Goal: Transaction & Acquisition: Purchase product/service

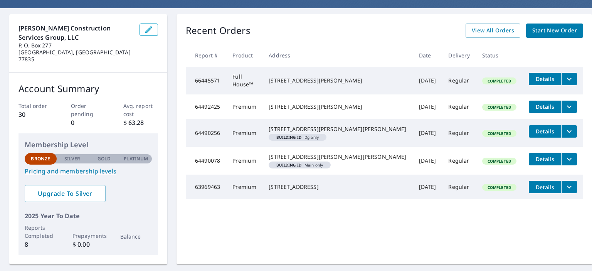
scroll to position [63, 0]
click at [94, 167] on link "Pricing and membership levels" at bounding box center [88, 171] width 127 height 9
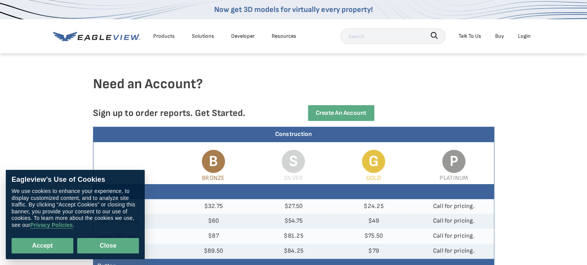
click at [121, 251] on button "Close" at bounding box center [108, 245] width 62 height 15
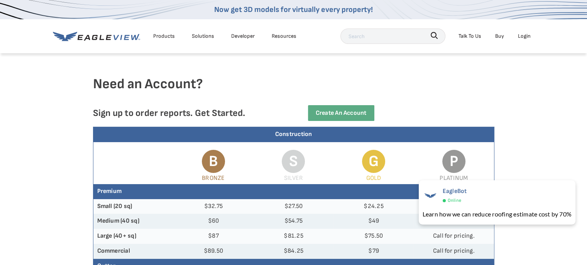
click at [563, 112] on div "Need an Account? Sign up to order reports. Get Started. Create an Account" at bounding box center [293, 101] width 587 height 51
click at [525, 38] on div "Login" at bounding box center [524, 36] width 13 height 10
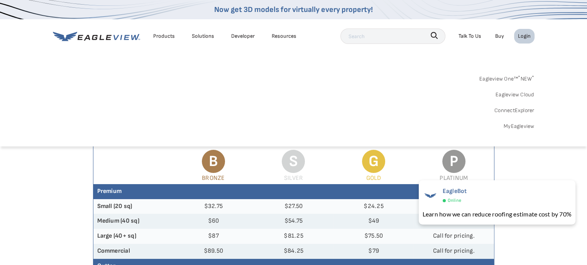
click at [526, 37] on div "Login" at bounding box center [524, 36] width 13 height 10
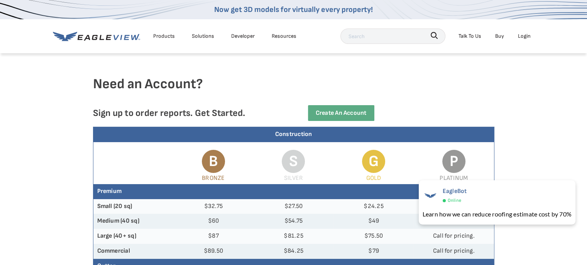
click at [526, 37] on div "Login" at bounding box center [524, 36] width 13 height 10
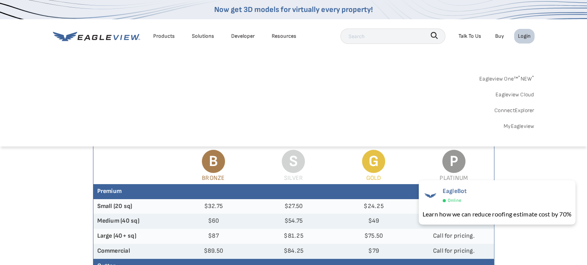
click at [517, 127] on link "MyEagleview" at bounding box center [518, 127] width 31 height 10
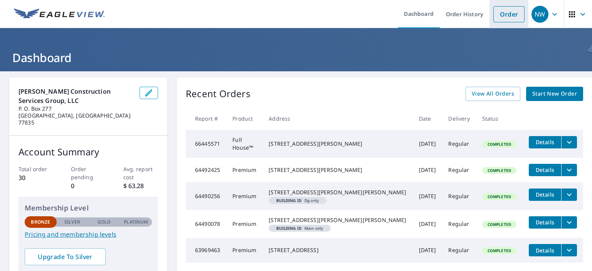
click at [505, 16] on link "Order" at bounding box center [509, 14] width 31 height 16
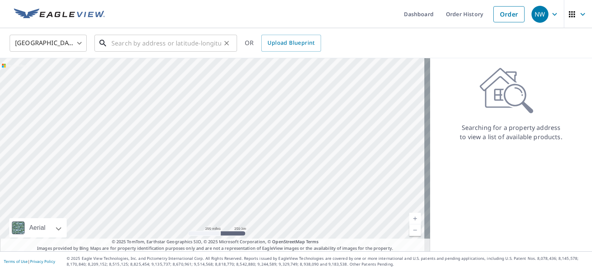
click at [124, 43] on input "text" at bounding box center [166, 43] width 110 height 22
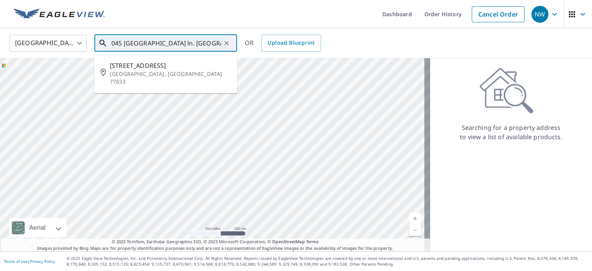
click at [164, 69] on span "[STREET_ADDRESS]" at bounding box center [170, 65] width 121 height 9
type input "[STREET_ADDRESS]"
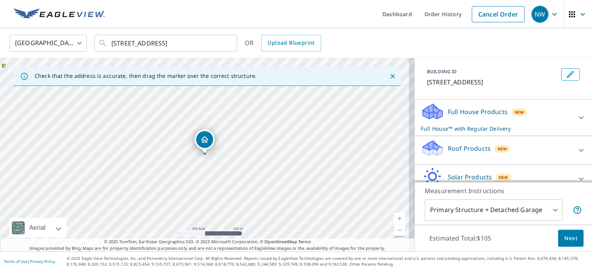
scroll to position [87, 0]
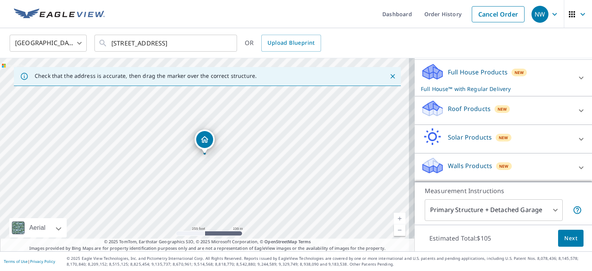
click at [579, 111] on icon at bounding box center [581, 110] width 5 height 3
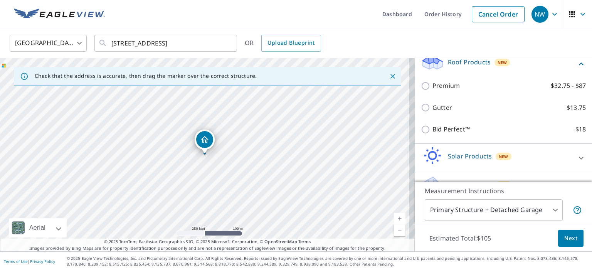
scroll to position [125, 0]
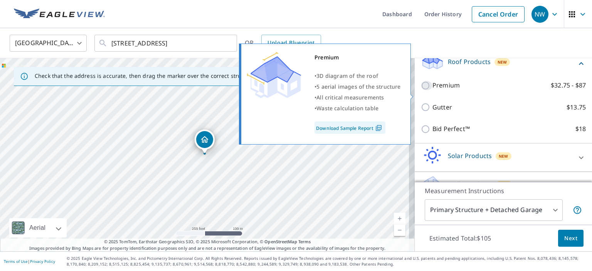
click at [421, 90] on input "Premium $32.75 - $87" at bounding box center [427, 85] width 12 height 9
checkbox input "true"
checkbox input "false"
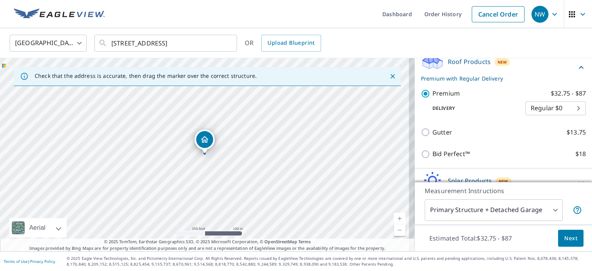
scroll to position [169, 0]
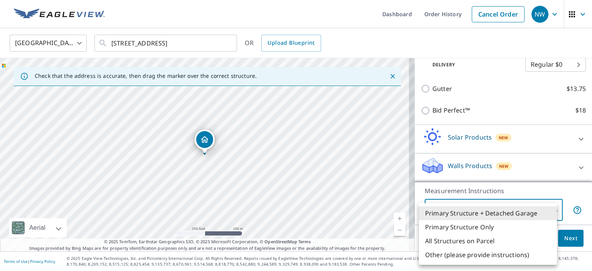
click at [550, 210] on body "NW NW Dashboard Order History Cancel Order NW [GEOGRAPHIC_DATA] [GEOGRAPHIC_DAT…" at bounding box center [296, 135] width 592 height 271
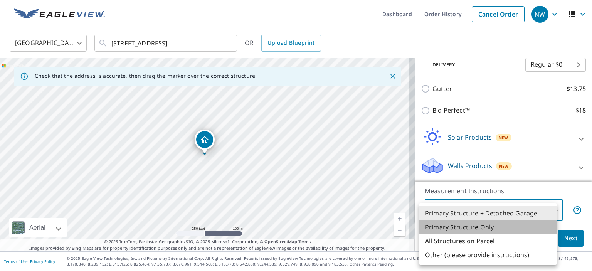
click at [494, 226] on li "Primary Structure Only" at bounding box center [488, 227] width 138 height 14
type input "2"
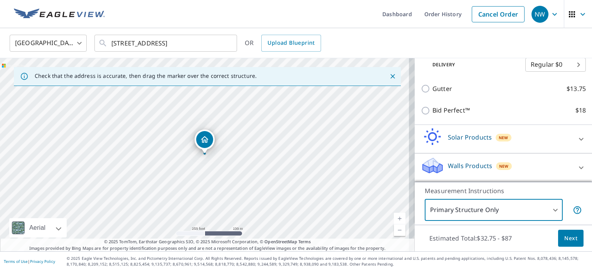
click at [567, 239] on span "Next" at bounding box center [571, 239] width 13 height 10
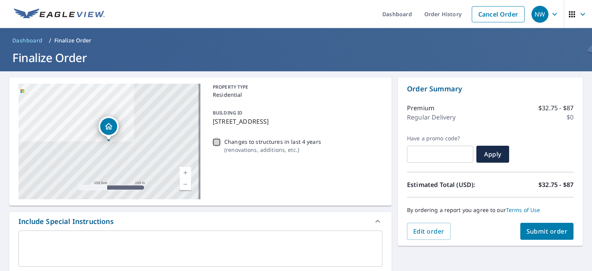
click at [215, 142] on input "Changes to structures in last 4 years ( renovations, additions, etc. )" at bounding box center [216, 142] width 9 height 9
click at [213, 142] on input "Changes to structures in last 4 years ( renovations, additions, etc. )" at bounding box center [216, 142] width 9 height 9
checkbox input "false"
click at [542, 231] on span "Submit order" at bounding box center [547, 231] width 41 height 8
